Goal: Task Accomplishment & Management: Use online tool/utility

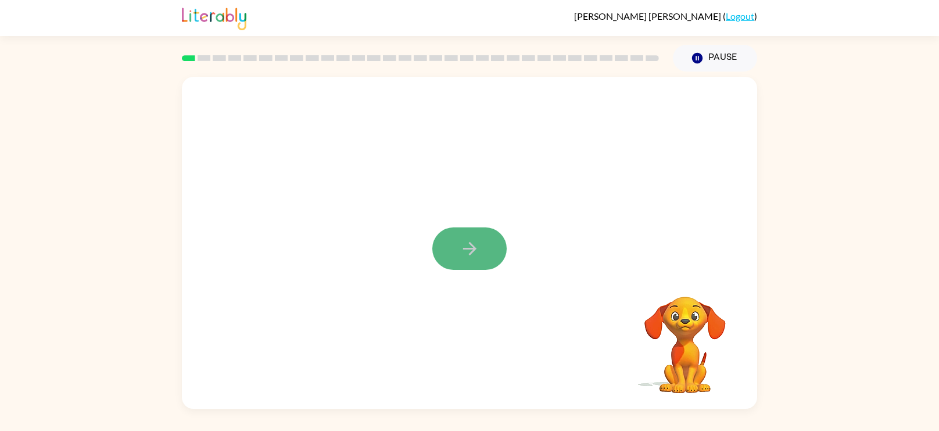
click at [469, 250] on icon "button" at bounding box center [470, 248] width 20 height 20
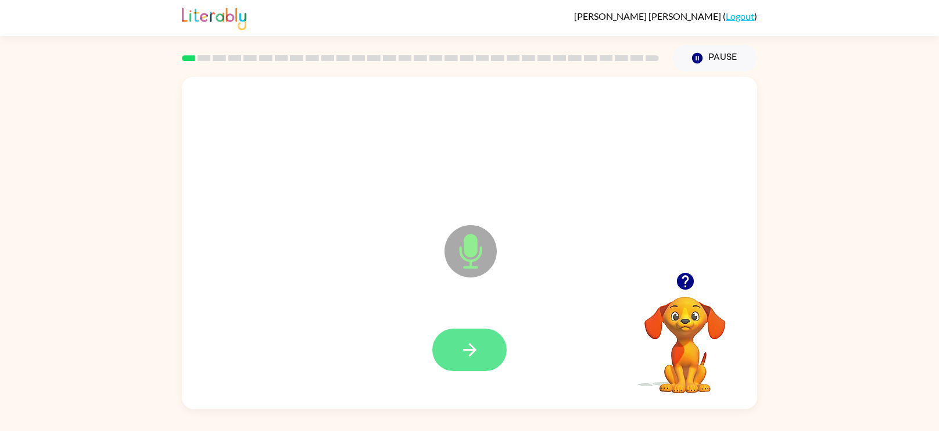
click at [499, 350] on button "button" at bounding box center [469, 349] width 74 height 42
click at [689, 283] on icon "button" at bounding box center [684, 281] width 17 height 17
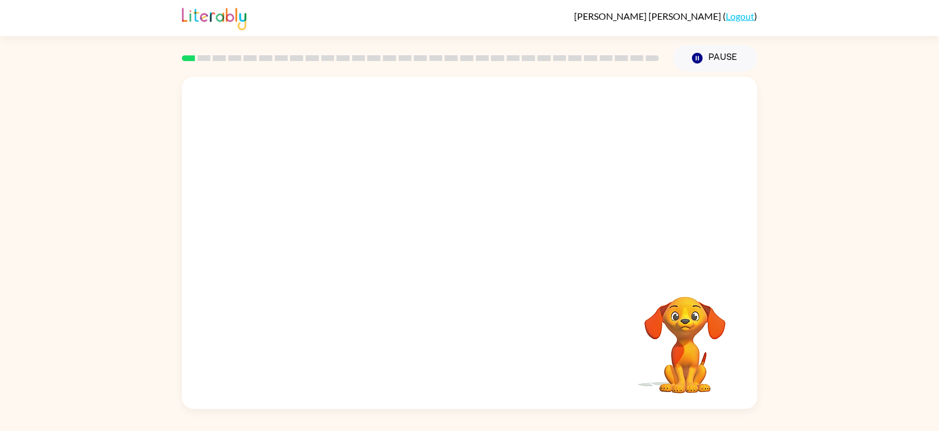
drag, startPoint x: 665, startPoint y: 320, endPoint x: 654, endPoint y: 331, distance: 16.0
click at [654, 331] on video "Your browser must support playing .mp4 files to use Literably. Please try using…" at bounding box center [685, 336] width 116 height 116
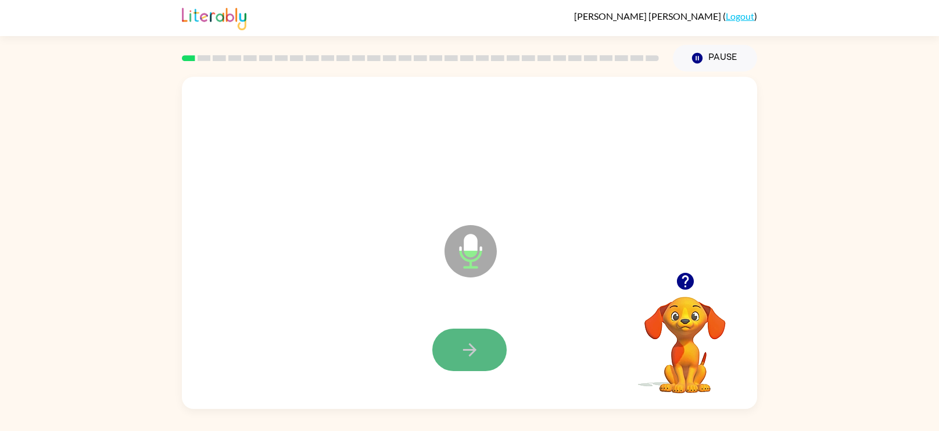
click at [448, 347] on button "button" at bounding box center [469, 349] width 74 height 42
click at [470, 346] on icon "button" at bounding box center [470, 349] width 20 height 20
click at [467, 349] on icon "button" at bounding box center [470, 349] width 20 height 20
click at [463, 348] on icon "button" at bounding box center [470, 349] width 20 height 20
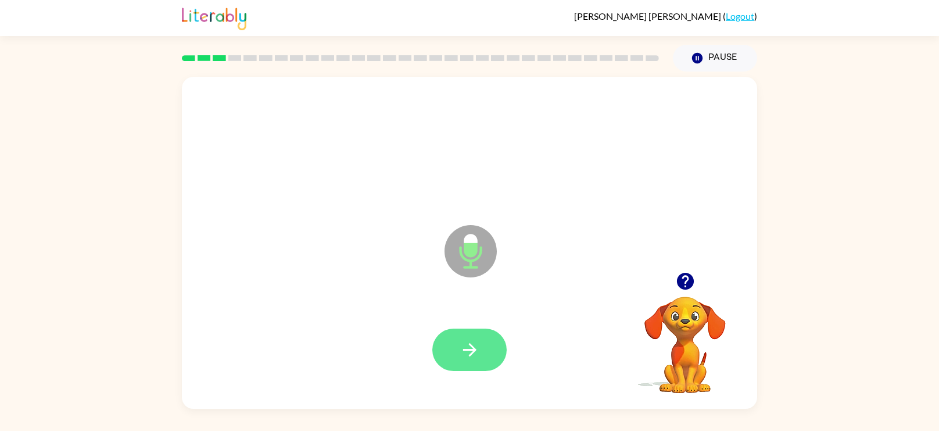
click at [474, 354] on icon "button" at bounding box center [470, 349] width 20 height 20
